Goal: Information Seeking & Learning: Find specific fact

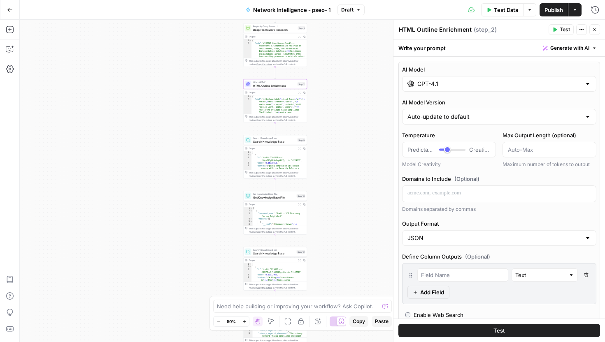
scroll to position [476, 0]
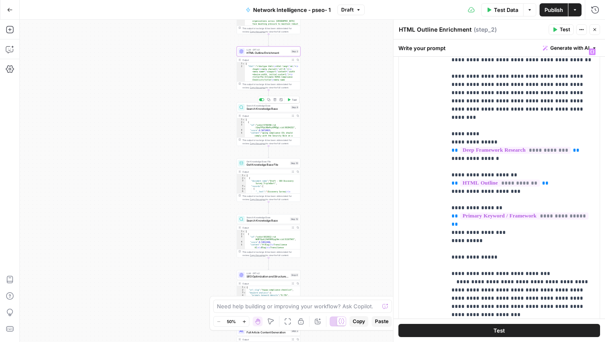
click at [268, 110] on span "Search Knowledge Base" at bounding box center [268, 109] width 43 height 4
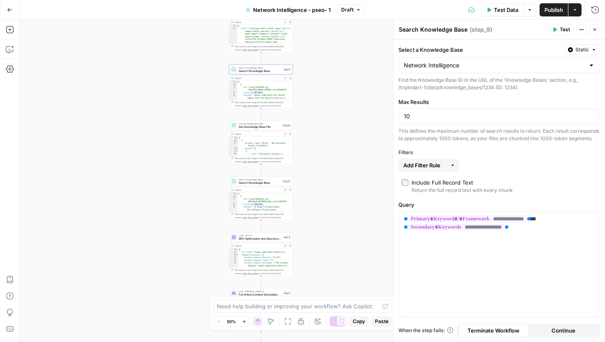
click at [256, 242] on div "LLM · GPT-4.1 SEO Optimization and Structured Data Step 4 Copy step Delete step…" at bounding box center [261, 255] width 64 height 44
click at [255, 239] on span "SEO Optimization and Structured Data" at bounding box center [260, 239] width 43 height 4
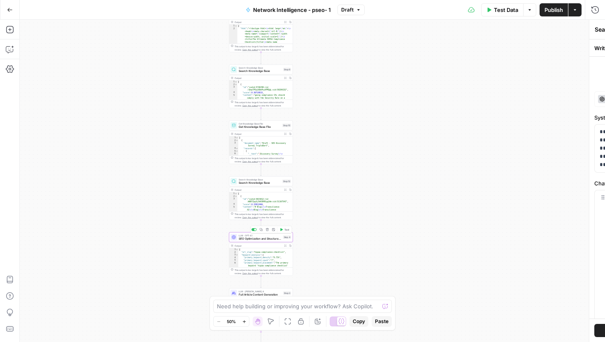
type textarea "SEO Optimization and Structured Data"
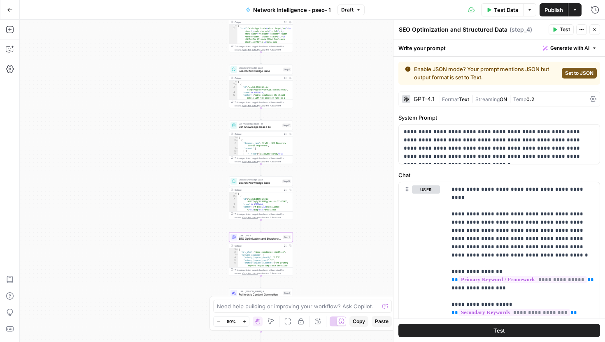
click at [429, 94] on div "GPT-4.1 | Format Text | Streaming ON | Temp 0.2" at bounding box center [499, 99] width 202 height 16
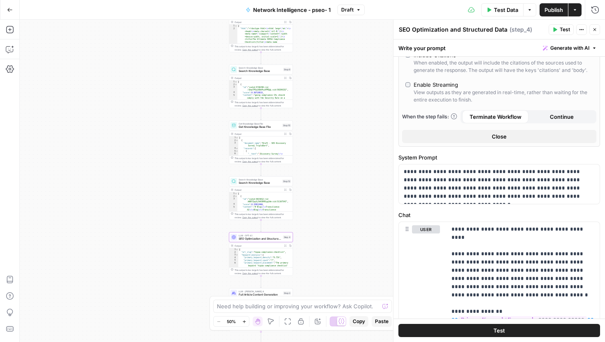
scroll to position [263, 0]
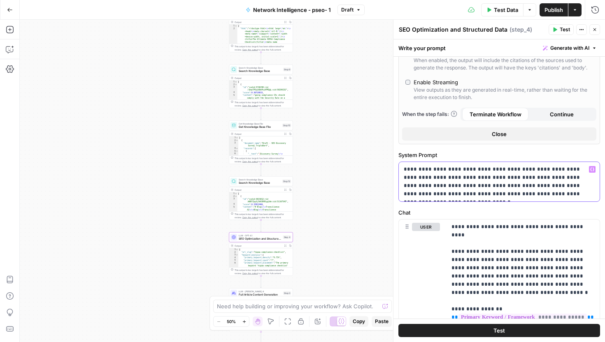
click at [446, 175] on p "**********" at bounding box center [499, 181] width 191 height 33
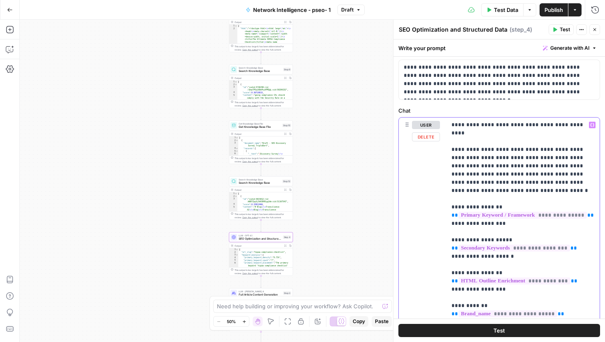
scroll to position [368, 0]
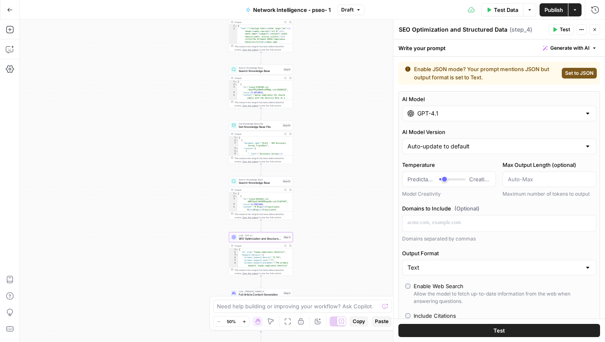
scroll to position [5, 0]
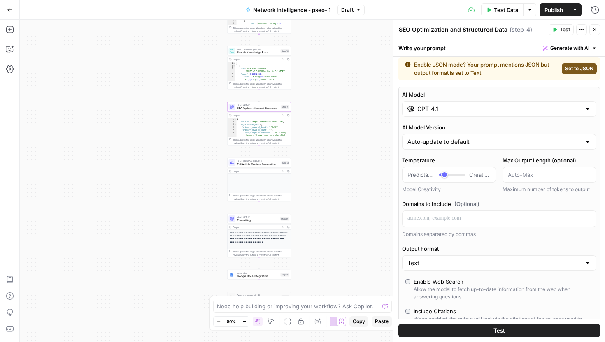
click at [266, 165] on span "Full Article Content Generation" at bounding box center [258, 165] width 43 height 4
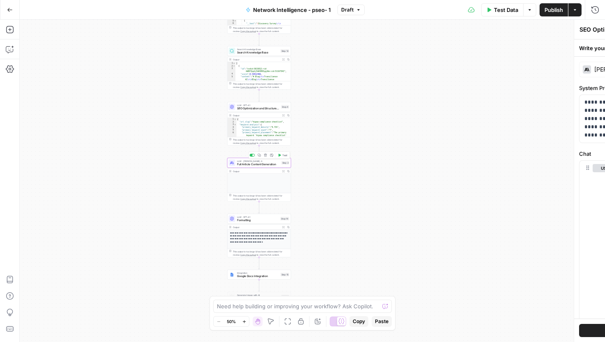
type textarea "Full Article Content Generation"
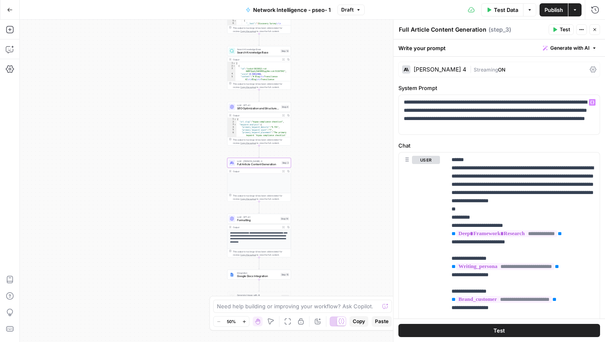
click at [487, 53] on div "Write your prompt Generate with AI" at bounding box center [499, 48] width 212 height 17
click at [487, 63] on div "[PERSON_NAME] 4 | Streaming ON" at bounding box center [499, 70] width 202 height 16
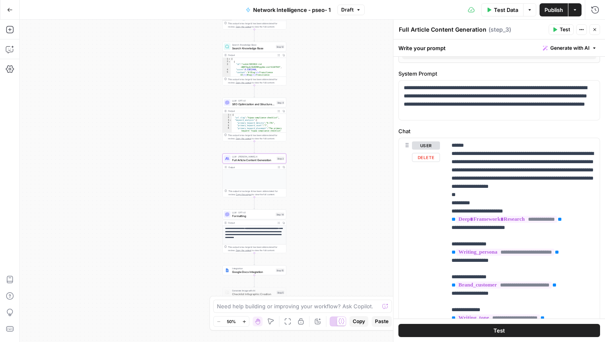
scroll to position [282, 0]
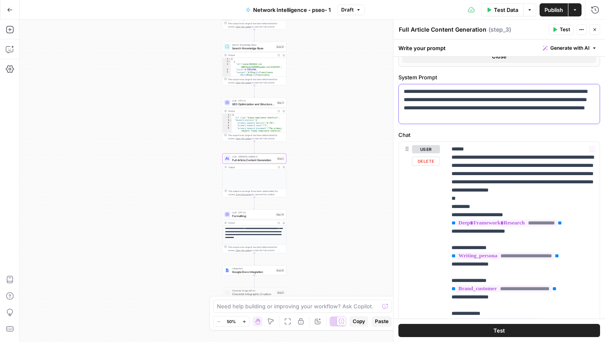
click at [456, 97] on p "**********" at bounding box center [499, 104] width 191 height 33
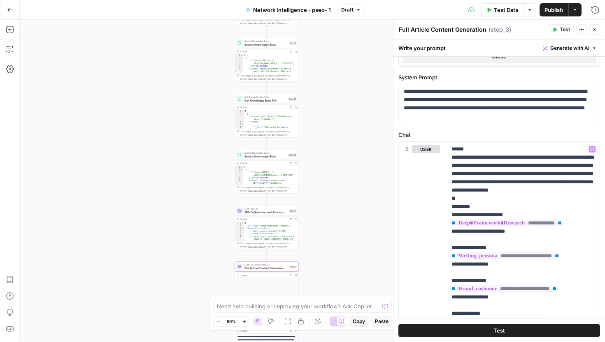
click at [269, 209] on span "LLM · GPT-4.1" at bounding box center [265, 208] width 43 height 3
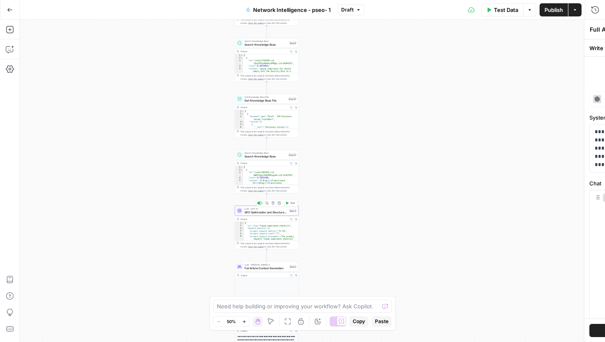
type textarea "SEO Optimization and Structured Data"
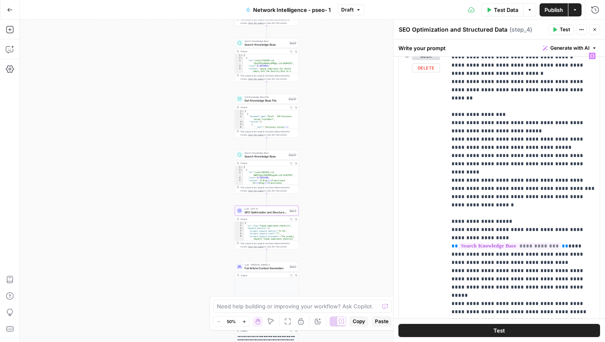
scroll to position [427, 0]
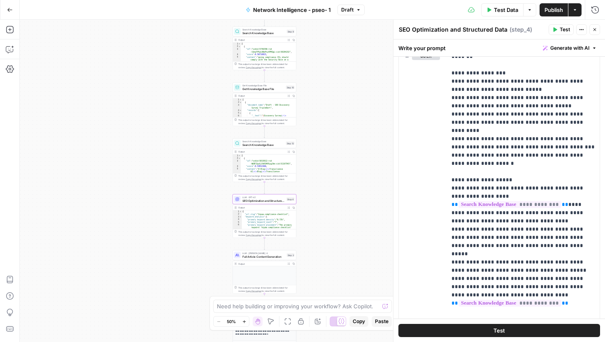
click at [288, 41] on button "Expand Output" at bounding box center [288, 39] width 5 height 5
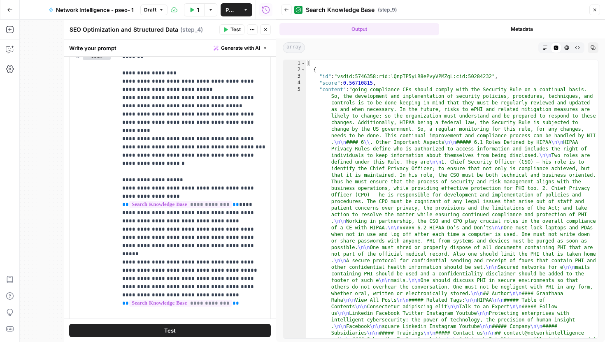
click at [544, 50] on icon "button" at bounding box center [545, 47] width 5 height 5
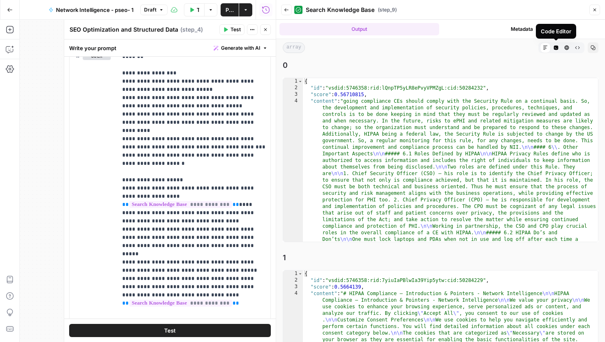
click at [554, 50] on icon "button" at bounding box center [556, 47] width 5 height 5
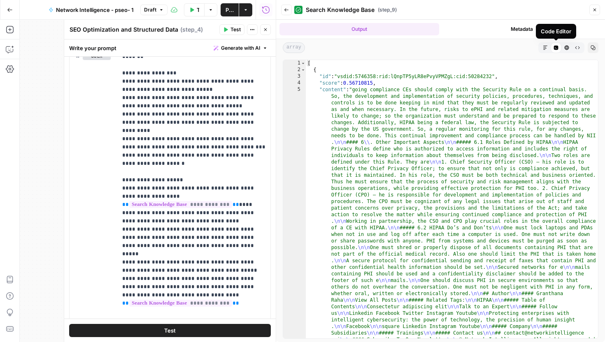
click at [565, 47] on icon "button" at bounding box center [566, 47] width 5 height 5
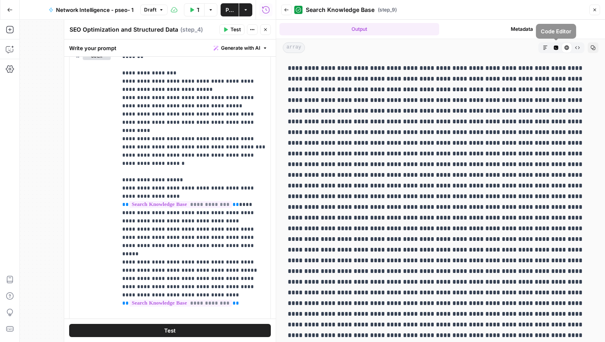
click at [556, 46] on icon "button" at bounding box center [556, 48] width 5 height 5
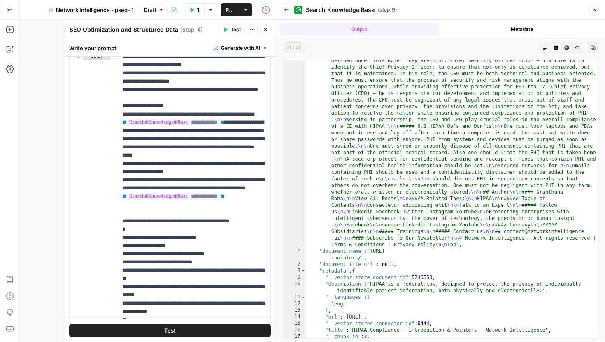
scroll to position [0, 0]
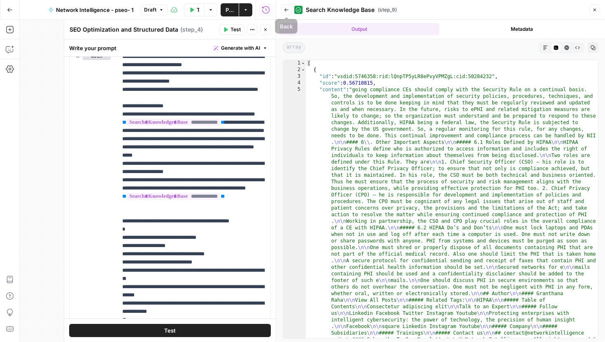
click at [284, 12] on button "Back" at bounding box center [286, 10] width 11 height 11
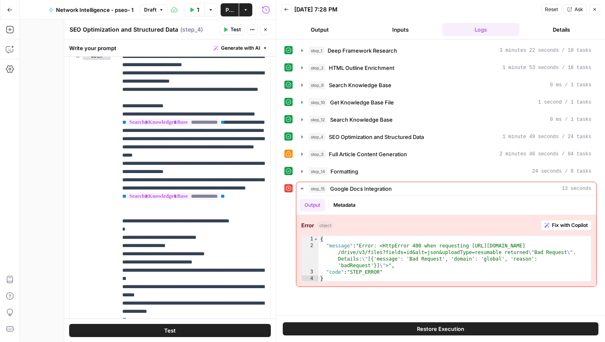
click at [595, 7] on icon "button" at bounding box center [594, 9] width 5 height 5
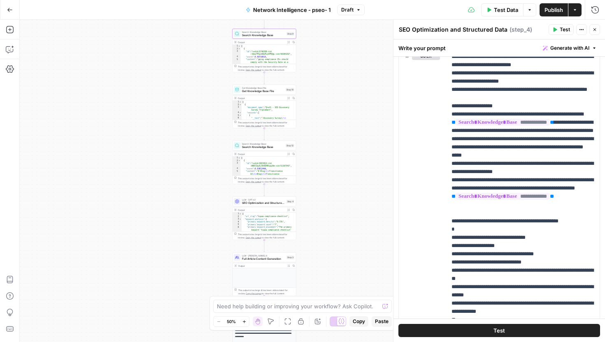
click at [262, 34] on span "Search Knowledge Base" at bounding box center [263, 35] width 43 height 4
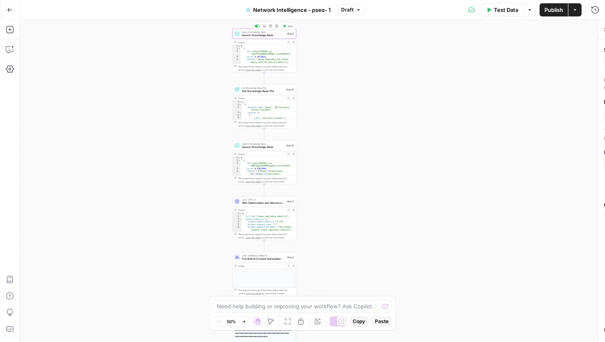
type textarea "Search Knowledge Base"
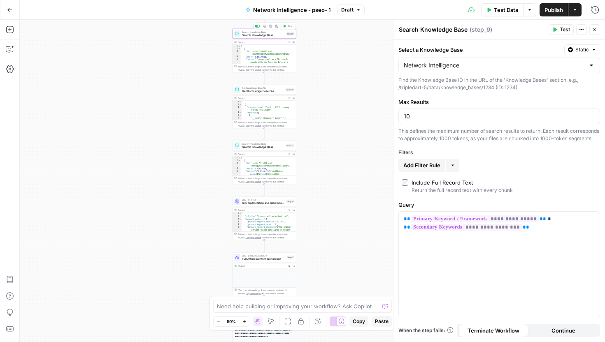
click at [265, 36] on span "Search Knowledge Base" at bounding box center [263, 35] width 43 height 4
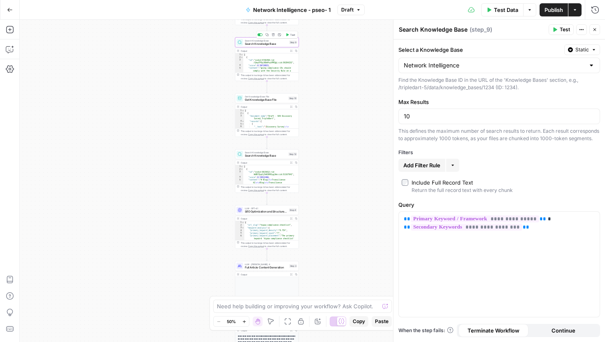
click at [273, 44] on span "Search Knowledge Base" at bounding box center [266, 44] width 43 height 4
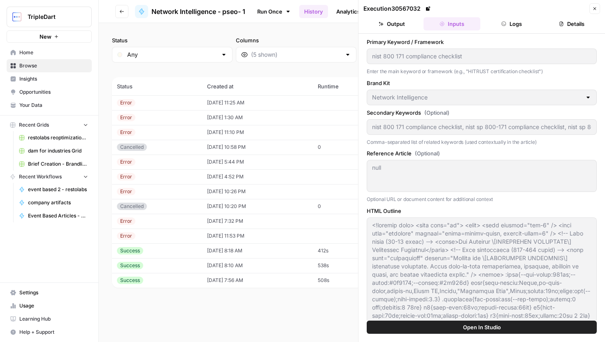
scroll to position [733, 0]
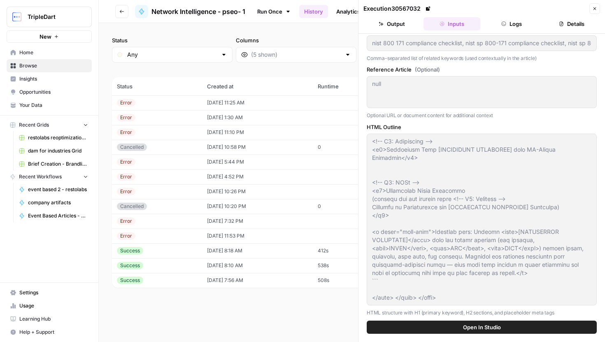
click at [50, 103] on span "Your Data" at bounding box center [53, 105] width 69 height 7
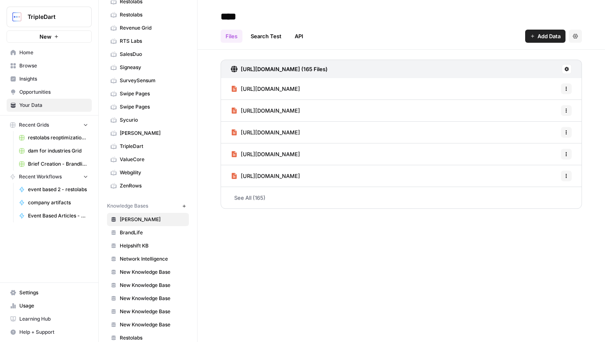
scroll to position [416, 0]
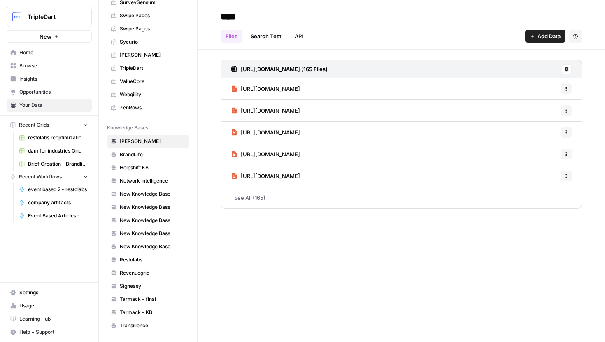
click at [148, 321] on link "Transilience" at bounding box center [148, 325] width 82 height 13
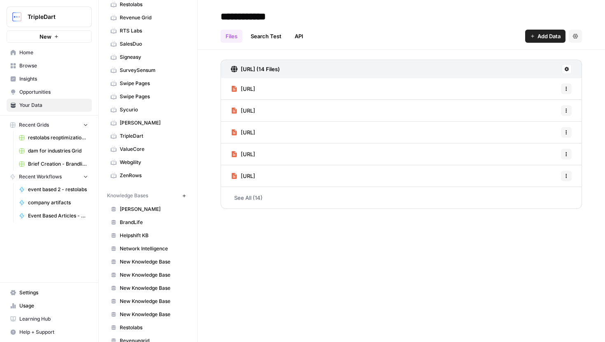
scroll to position [354, 0]
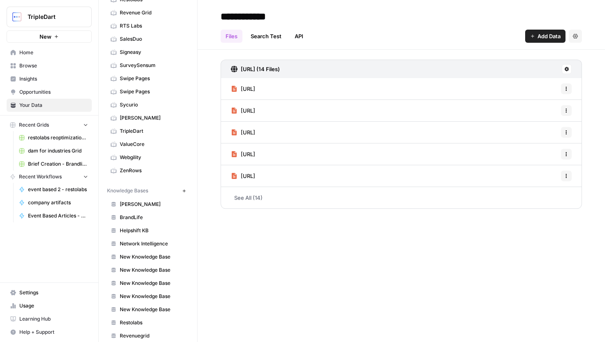
click at [251, 195] on link "See All (14)" at bounding box center [401, 197] width 361 height 21
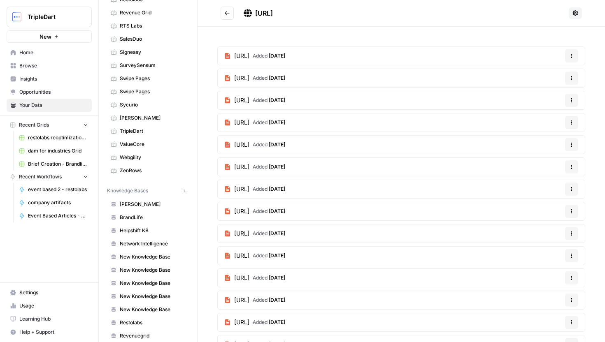
click at [227, 14] on icon "Go back" at bounding box center [227, 13] width 6 height 6
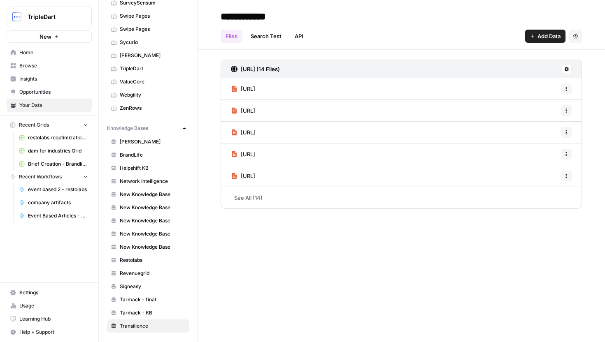
scroll to position [416, 0]
click at [153, 184] on span "Network Intelligence" at bounding box center [152, 180] width 65 height 7
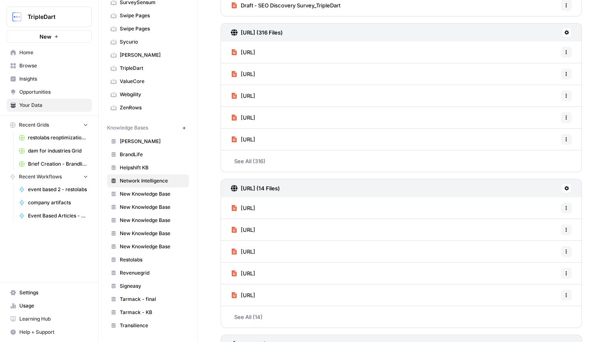
scroll to position [123, 0]
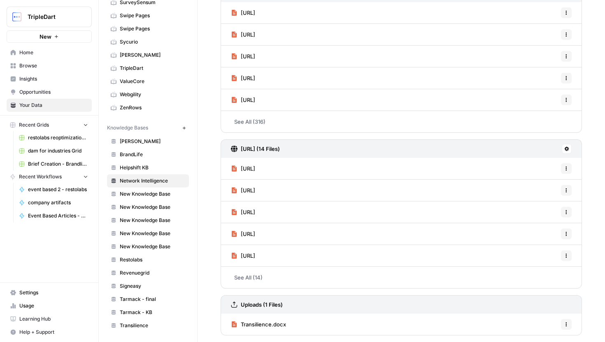
click at [279, 328] on span "Transilience.docx" at bounding box center [263, 325] width 45 height 8
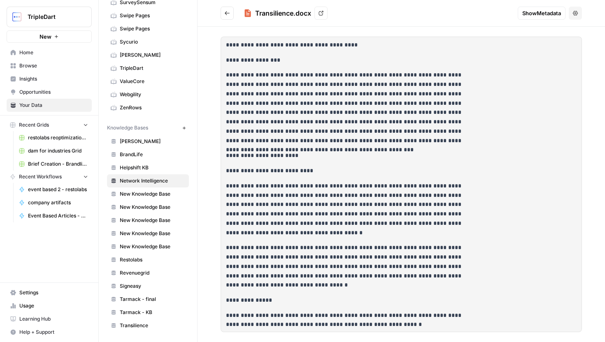
drag, startPoint x: 224, startPoint y: 45, endPoint x: 346, endPoint y: 189, distance: 188.4
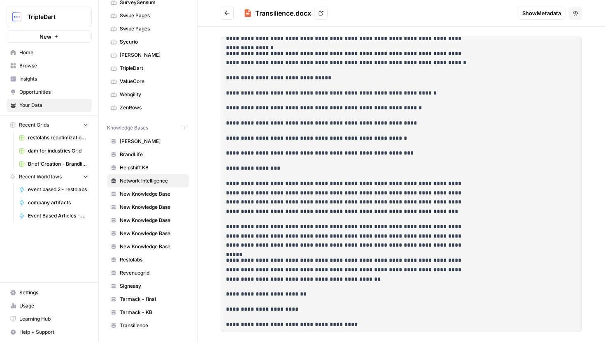
scroll to position [4074, 0]
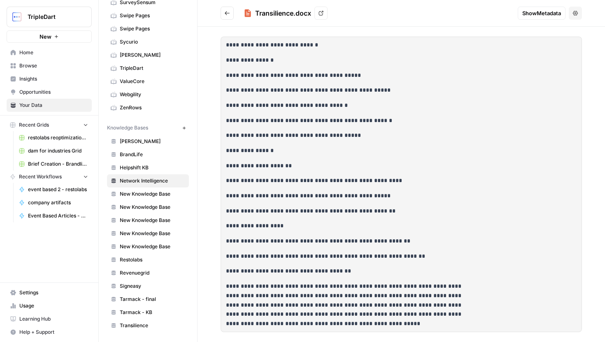
click at [360, 328] on p "**********" at bounding box center [350, 305] width 249 height 47
copy div "**********"
